Goal: Task Accomplishment & Management: Manage account settings

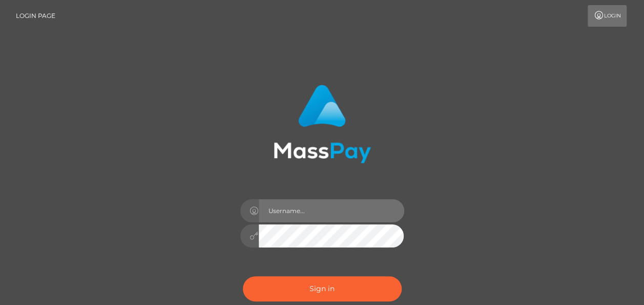
click at [340, 212] on input "text" at bounding box center [332, 210] width 146 height 23
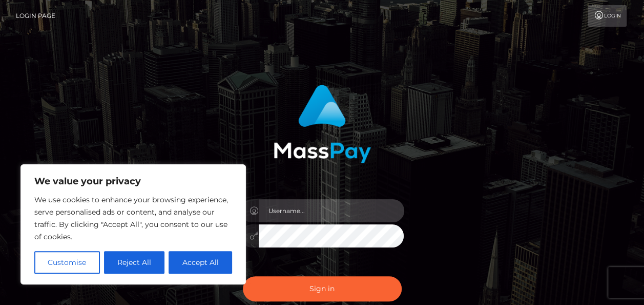
click at [340, 212] on input "text" at bounding box center [332, 210] width 146 height 23
type input "[EMAIL_ADDRESS][DOMAIN_NAME]"
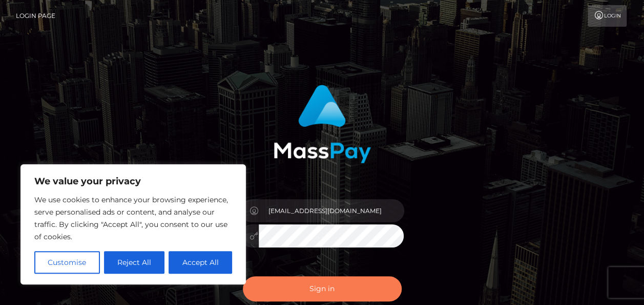
click at [322, 287] on button "Sign in" at bounding box center [322, 288] width 159 height 25
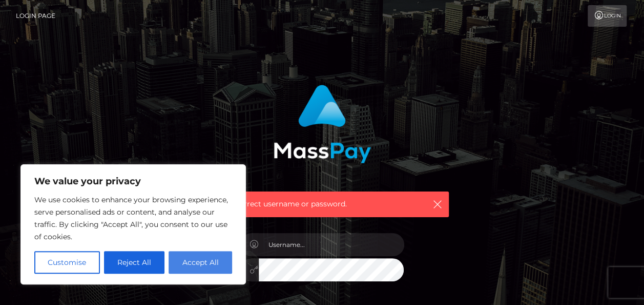
click at [183, 260] on button "Accept All" at bounding box center [201, 262] width 64 height 23
checkbox input "true"
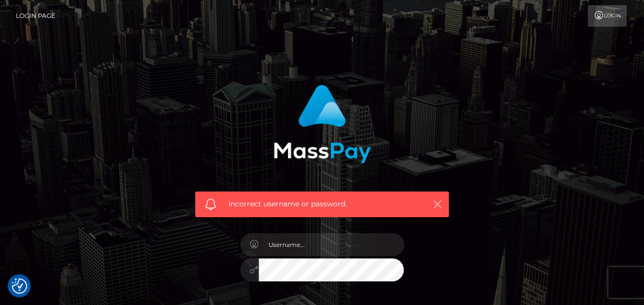
click at [437, 208] on icon "button" at bounding box center [438, 204] width 10 height 10
click at [439, 203] on icon "button" at bounding box center [438, 204] width 10 height 10
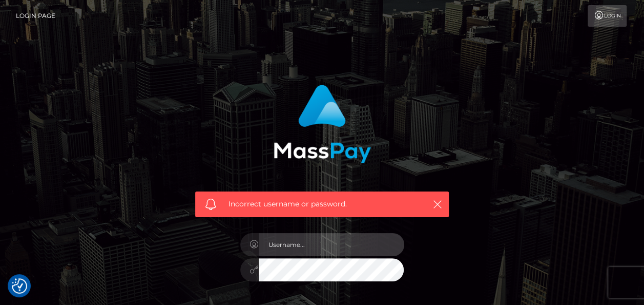
click at [322, 241] on input "text" at bounding box center [332, 244] width 146 height 23
type input "[EMAIL_ADDRESS][DOMAIN_NAME]"
click at [439, 202] on icon "button" at bounding box center [438, 204] width 10 height 10
drag, startPoint x: 471, startPoint y: 118, endPoint x: 458, endPoint y: 152, distance: 36.5
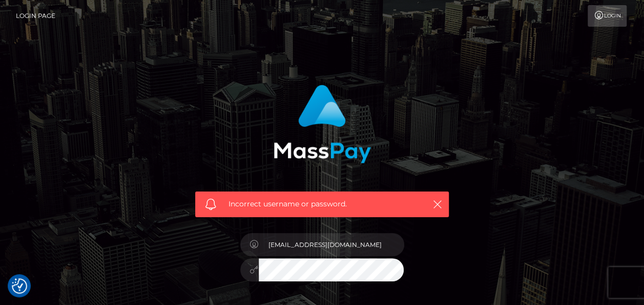
click at [471, 118] on div "Incorrect username or password. silviahoffleit@gmx.de" at bounding box center [322, 224] width 584 height 295
click at [467, 188] on div "Incorrect username or password. silviahoffleit@gmx.de" at bounding box center [322, 224] width 584 height 295
click at [53, 14] on link "Login Page" at bounding box center [35, 16] width 39 height 22
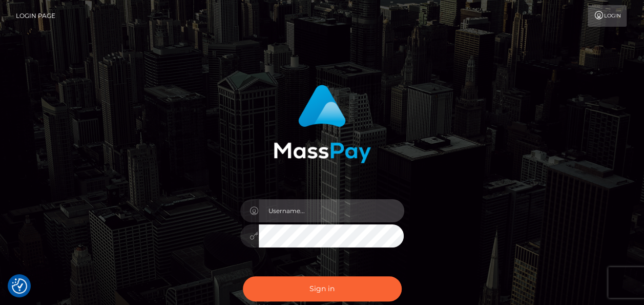
click at [300, 209] on input "text" at bounding box center [332, 210] width 146 height 23
type input "[EMAIL_ADDRESS][DOMAIN_NAME]"
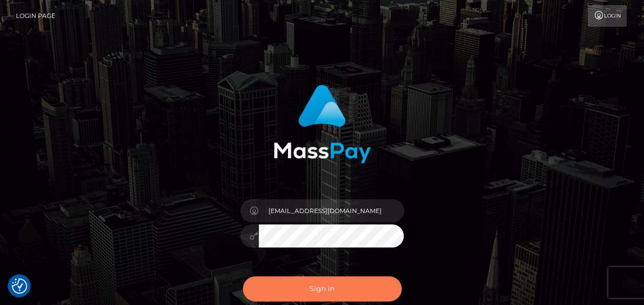
click at [316, 286] on button "Sign in" at bounding box center [322, 288] width 159 height 25
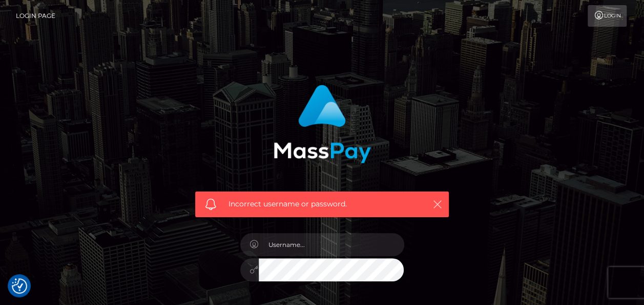
click at [434, 205] on icon "button" at bounding box center [438, 204] width 10 height 10
click at [439, 206] on icon "button" at bounding box center [438, 204] width 10 height 10
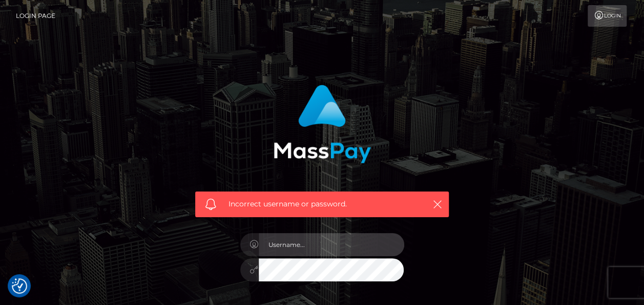
click at [282, 244] on input "text" at bounding box center [332, 244] width 146 height 23
type input "[EMAIL_ADDRESS][DOMAIN_NAME]"
click at [437, 202] on icon "button" at bounding box center [438, 204] width 10 height 10
click at [437, 204] on icon "button" at bounding box center [438, 204] width 10 height 10
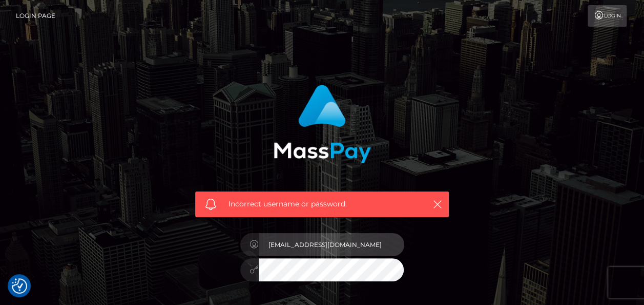
click at [351, 242] on input "[EMAIL_ADDRESS][DOMAIN_NAME]" at bounding box center [332, 244] width 146 height 23
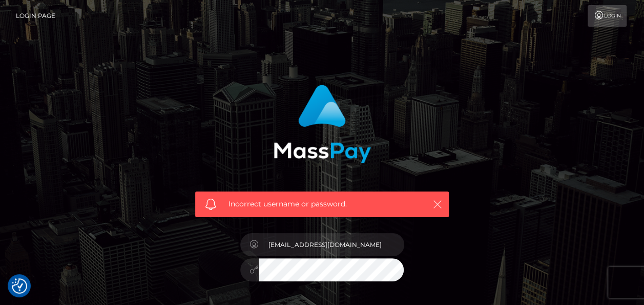
click at [439, 202] on icon "button" at bounding box center [438, 204] width 10 height 10
click at [48, 13] on link "Login Page" at bounding box center [35, 16] width 39 height 22
